Goal: Transaction & Acquisition: Purchase product/service

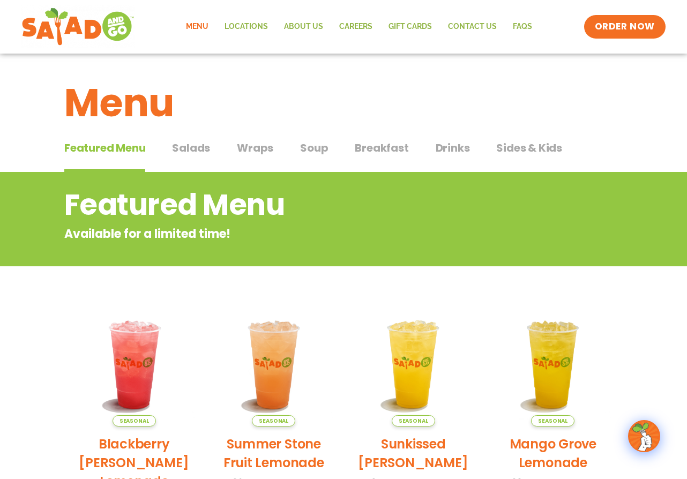
click at [181, 145] on span "Salads" at bounding box center [191, 148] width 38 height 16
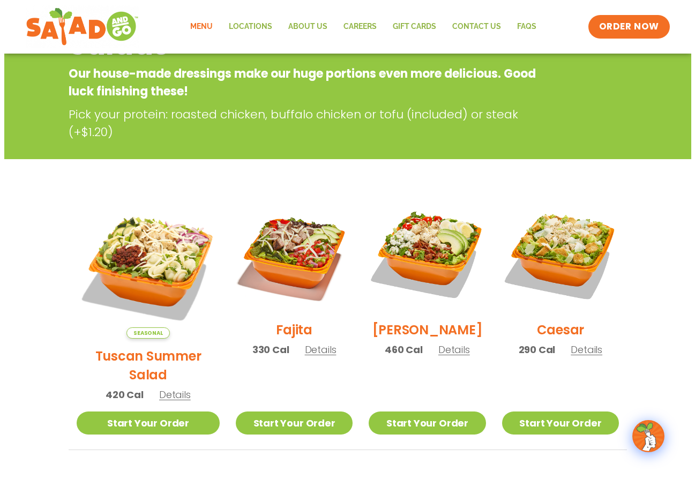
scroll to position [161, 0]
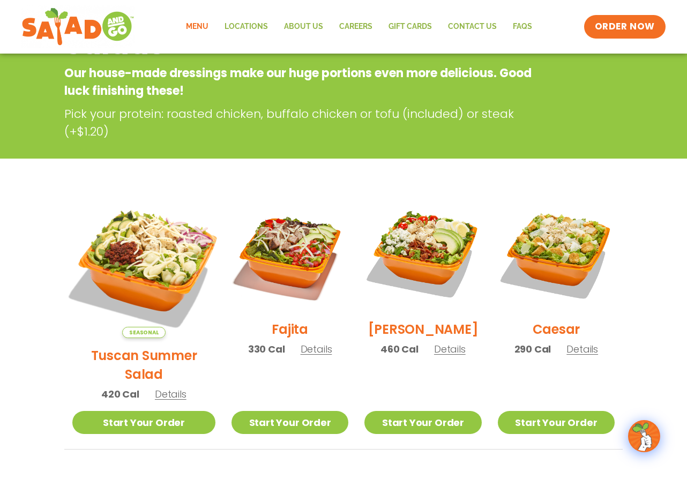
click at [147, 266] on img at bounding box center [144, 267] width 168 height 168
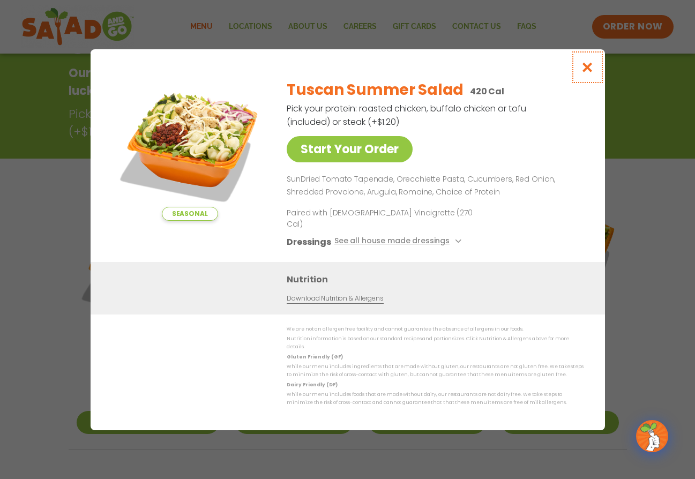
click at [591, 73] on icon "Close modal" at bounding box center [586, 67] width 13 height 11
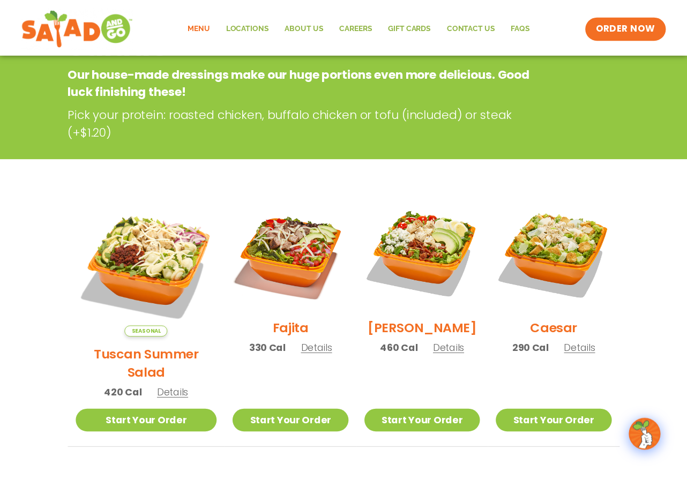
scroll to position [172, 0]
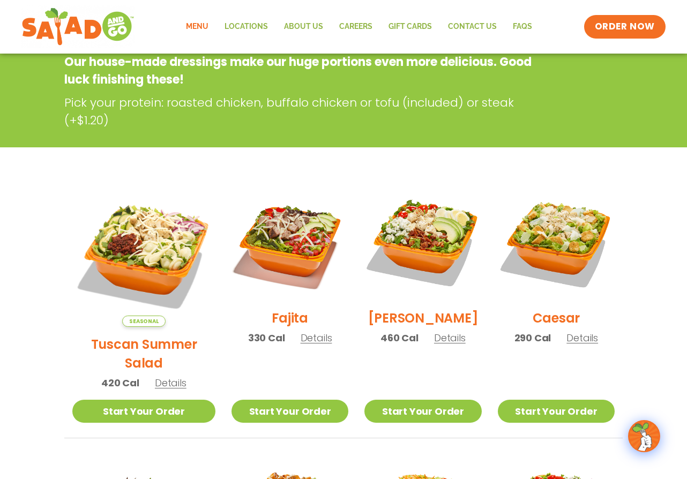
click at [301, 345] on span "Details" at bounding box center [317, 337] width 32 height 13
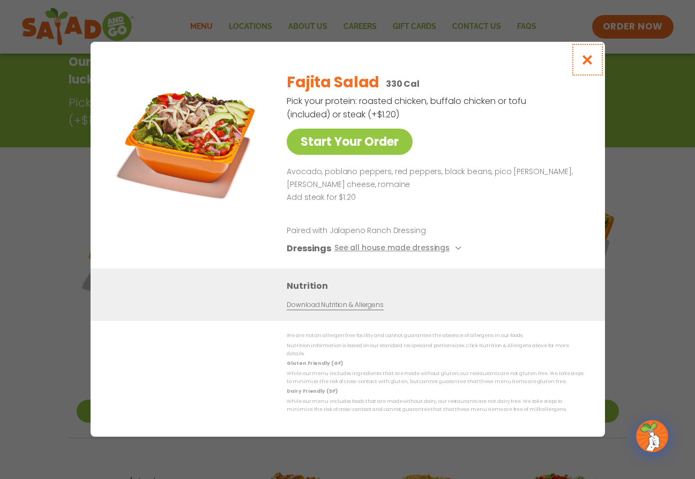
click at [588, 65] on icon "Close modal" at bounding box center [586, 59] width 13 height 11
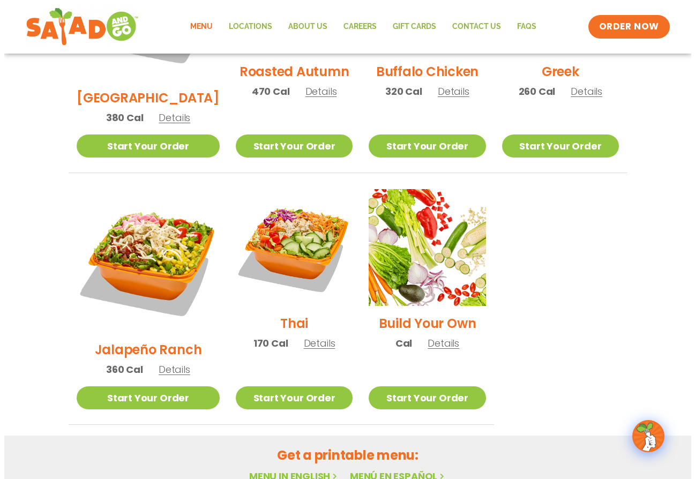
scroll to position [708, 0]
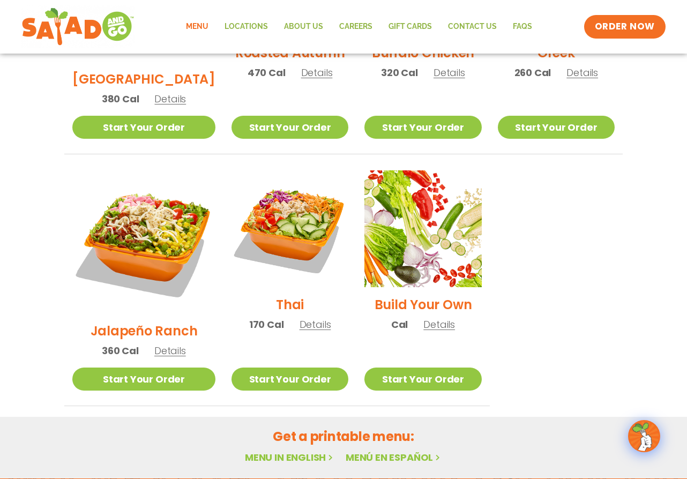
click at [437, 318] on span "Details" at bounding box center [439, 324] width 32 height 13
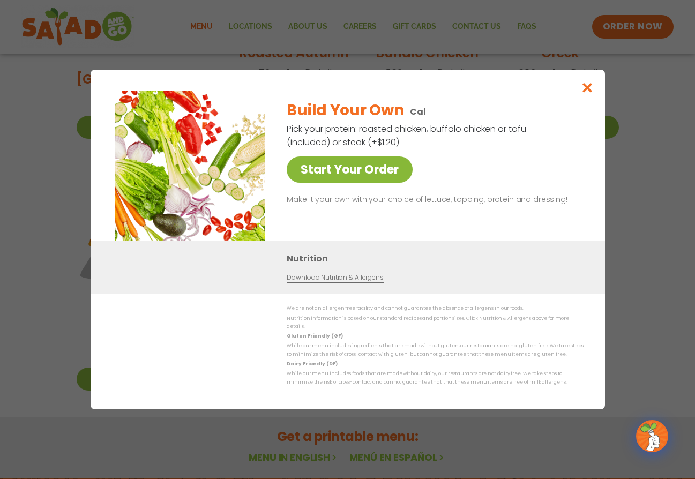
click at [341, 168] on link "Start Your Order" at bounding box center [350, 169] width 126 height 26
